Goal: Information Seeking & Learning: Learn about a topic

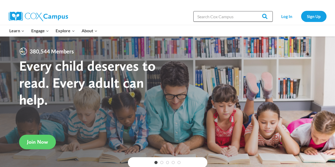
click at [224, 18] on input "Search in [URL][DOMAIN_NAME]" at bounding box center [232, 16] width 79 height 11
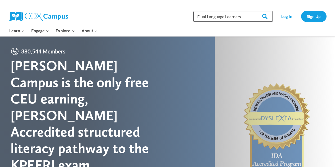
type input "Dual Language Learners"
click at [252, 11] on input "Search" at bounding box center [262, 16] width 21 height 11
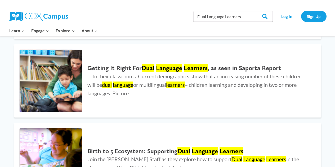
scroll to position [87, 0]
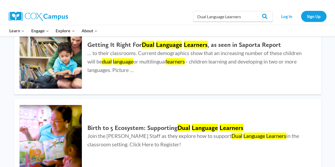
scroll to position [128, 0]
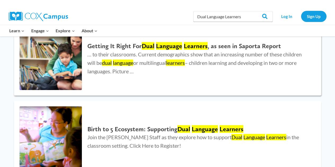
click at [143, 51] on p "… to their classrooms. Current demographics show that an increasing number of t…" at bounding box center [198, 62] width 223 height 25
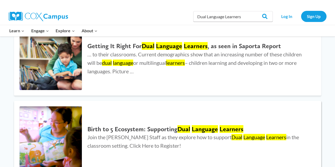
click at [120, 131] on h2 "Birth to 5 Ecosystem: Supporting Dual Language Learners" at bounding box center [198, 130] width 223 height 8
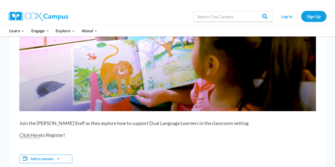
scroll to position [183, 0]
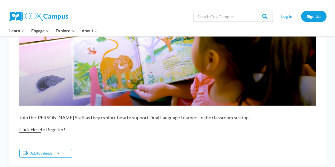
click at [36, 130] on link "Click Here" at bounding box center [29, 130] width 21 height 6
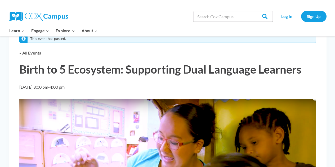
scroll to position [14, 0]
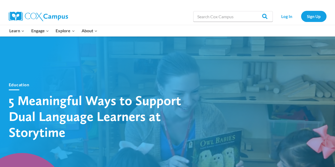
scroll to position [211, 0]
